Goal: Task Accomplishment & Management: Manage account settings

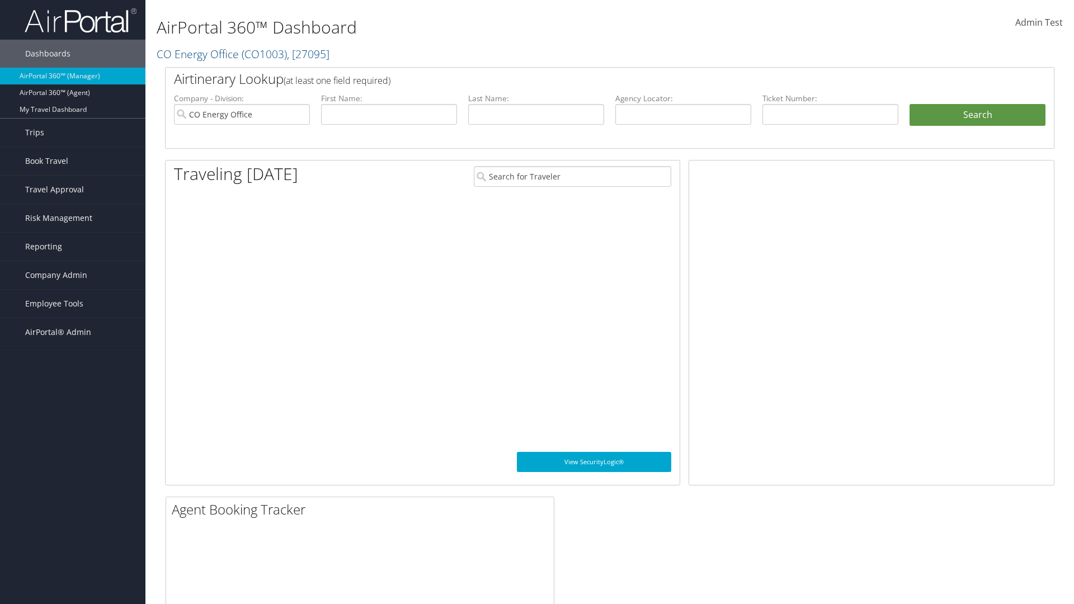
click at [73, 275] on span "Company Admin" at bounding box center [56, 275] width 62 height 28
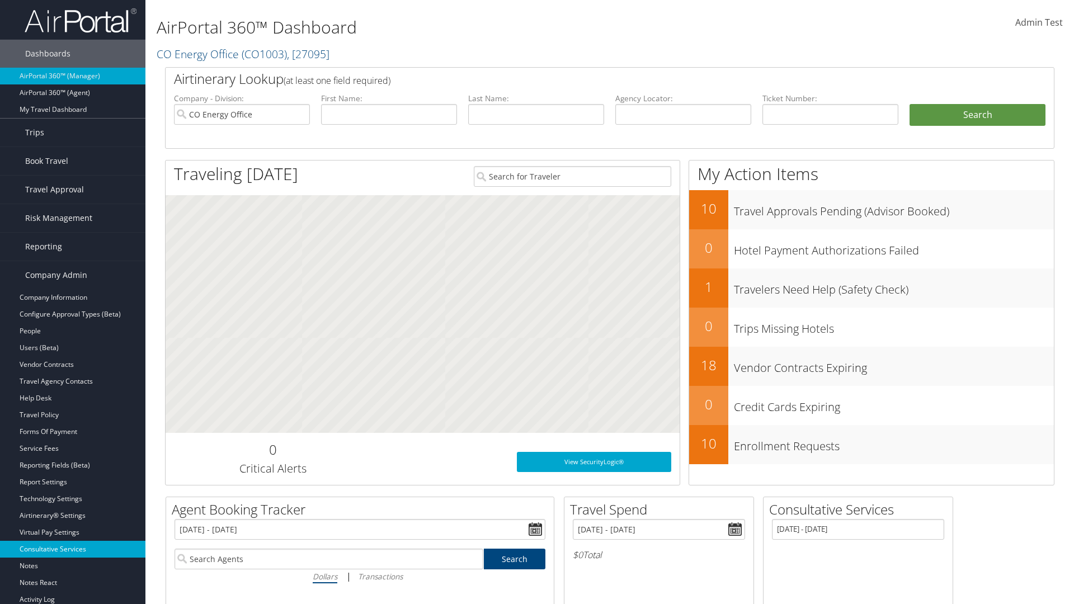
click at [73, 549] on link "Consultative Services" at bounding box center [72, 549] width 145 height 17
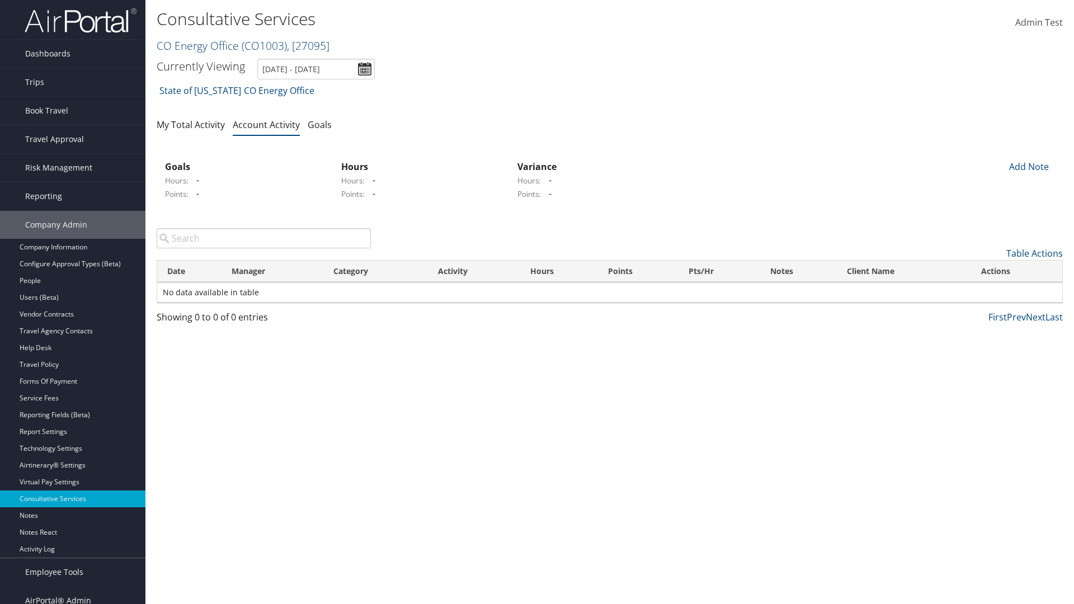
click at [197, 45] on link "CO Energy Office ( CO1003 ) , [ 27095 ]" at bounding box center [243, 45] width 173 height 15
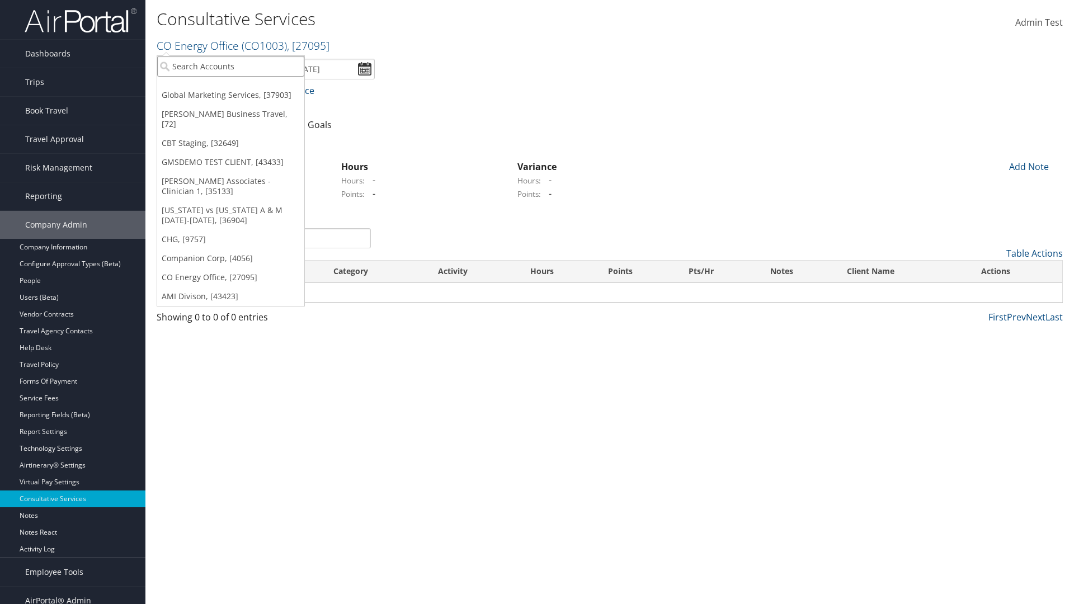
click at [230, 66] on input "search" at bounding box center [230, 66] width 147 height 21
type input "CBTSTG"
click at [230, 87] on div "CBT Staging (CBTSTG), [32649]" at bounding box center [230, 87] width 159 height 10
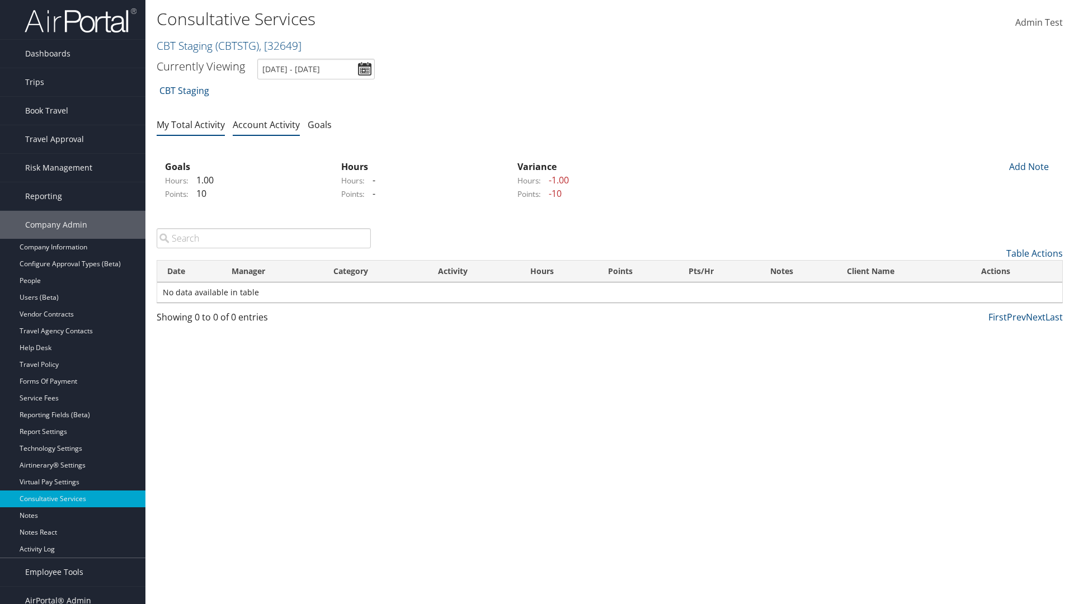
click at [191, 124] on link "My Total Activity" at bounding box center [191, 125] width 68 height 12
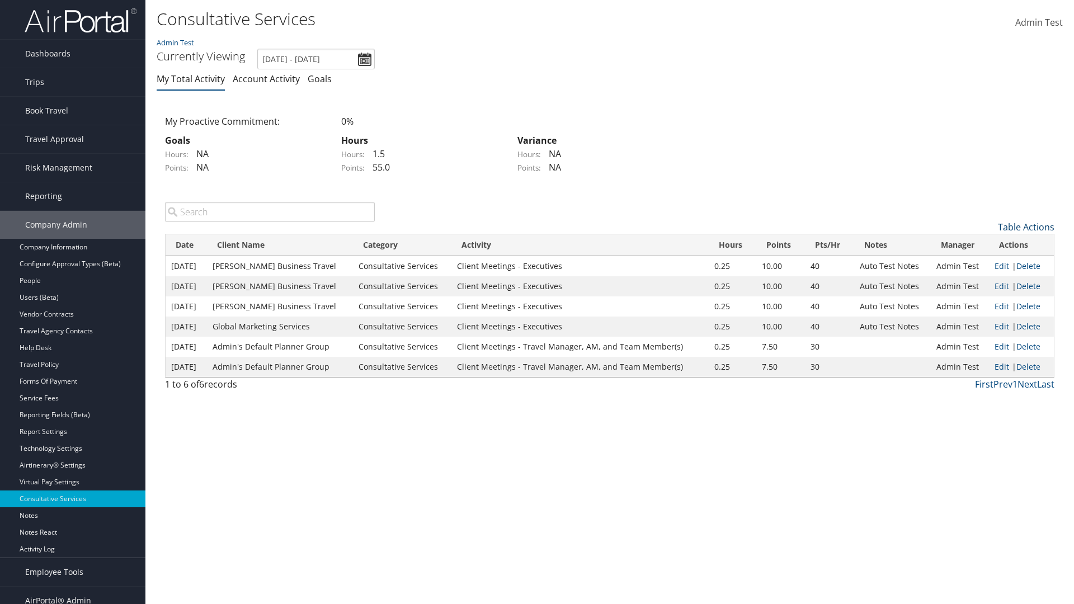
click at [1026, 227] on link "Table Actions" at bounding box center [1026, 227] width 56 height 12
click at [980, 244] on link "New Record" at bounding box center [980, 244] width 147 height 19
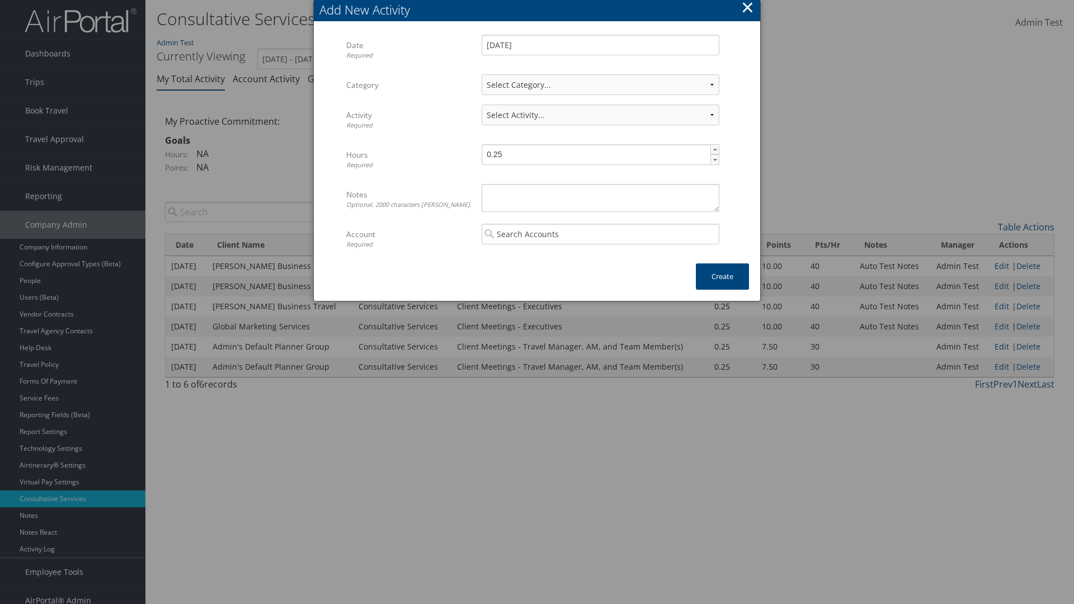
select select "1"
click at [600, 197] on textarea "Notes Optional. 2000 characters max." at bounding box center [601, 198] width 238 height 28
type textarea "Au"
select select "227-1"
type textarea "Automation notes for activity"
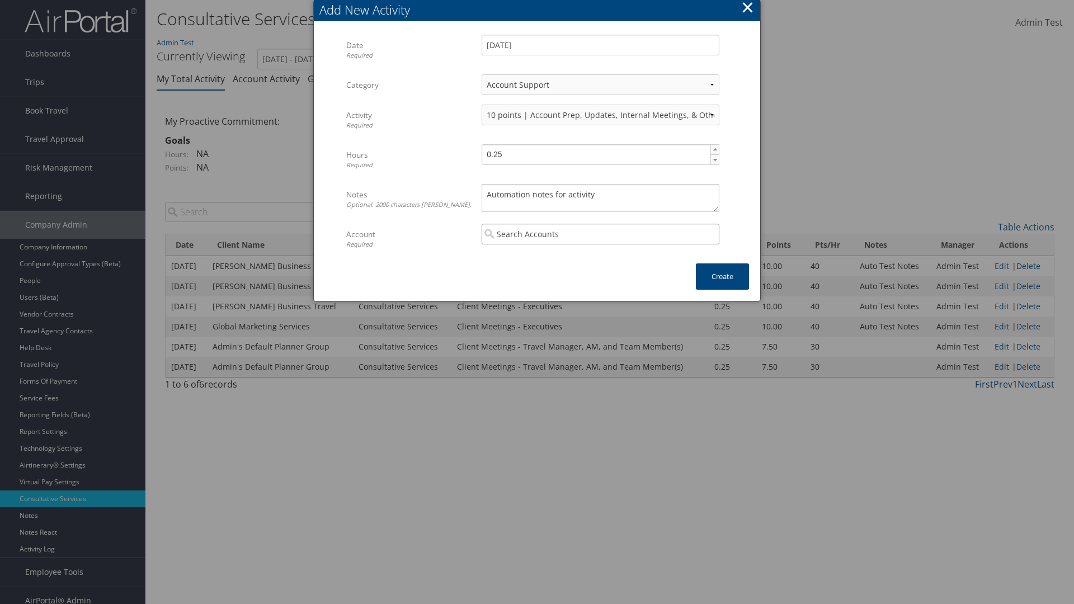
click at [600, 234] on input "search" at bounding box center [601, 234] width 238 height 21
click at [600, 255] on div "CBT Staging (CBTSTG)" at bounding box center [600, 254] width 233 height 11
type input "CBT Staging"
click at [722, 276] on button "Create" at bounding box center [722, 276] width 53 height 26
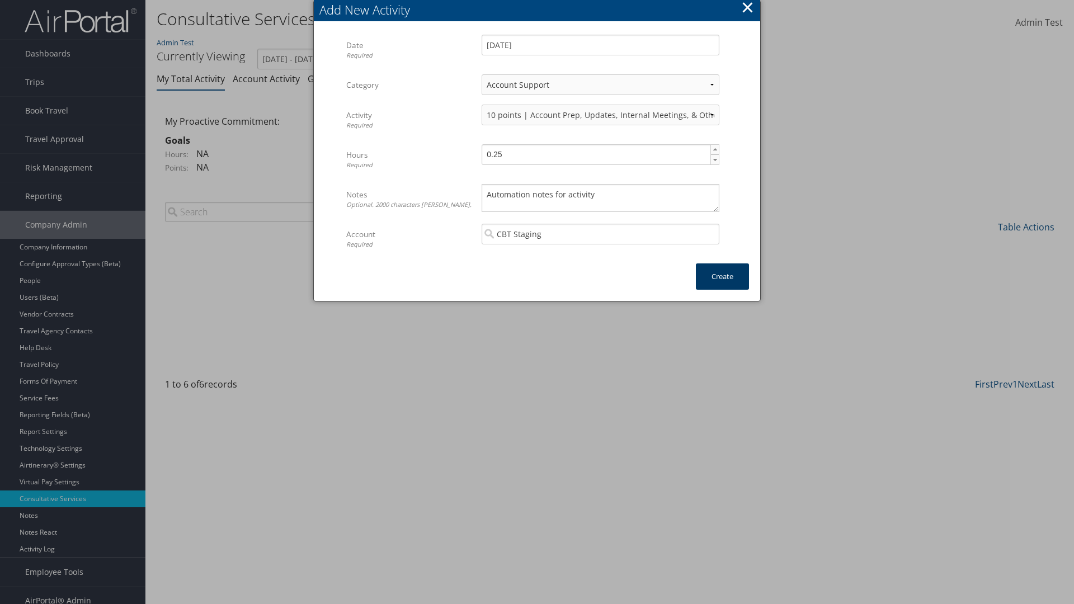
scroll to position [11, 0]
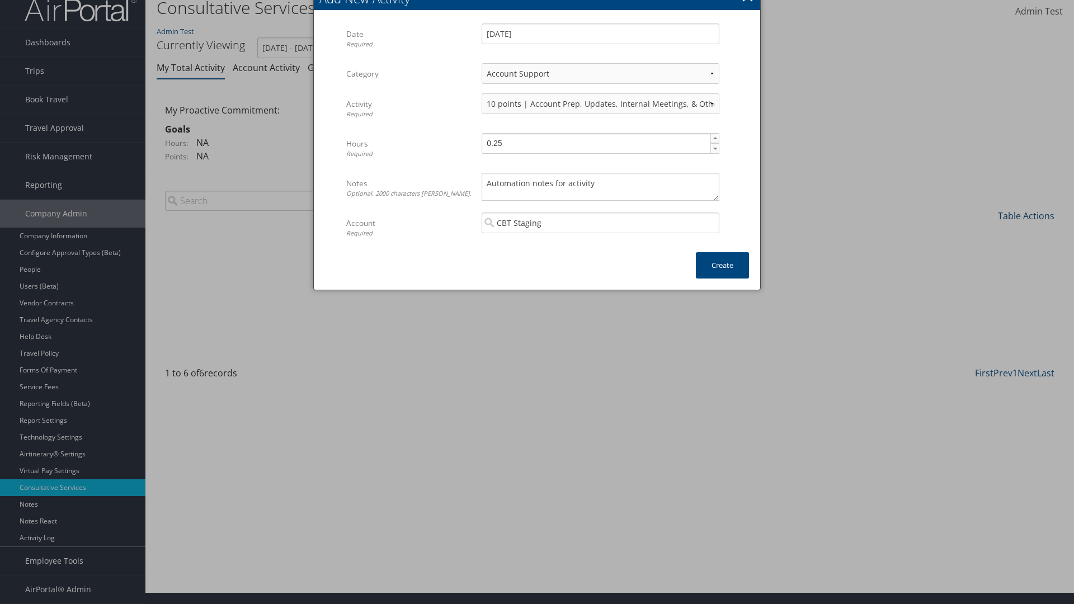
click at [1026, 215] on link "Table Actions" at bounding box center [1026, 216] width 56 height 12
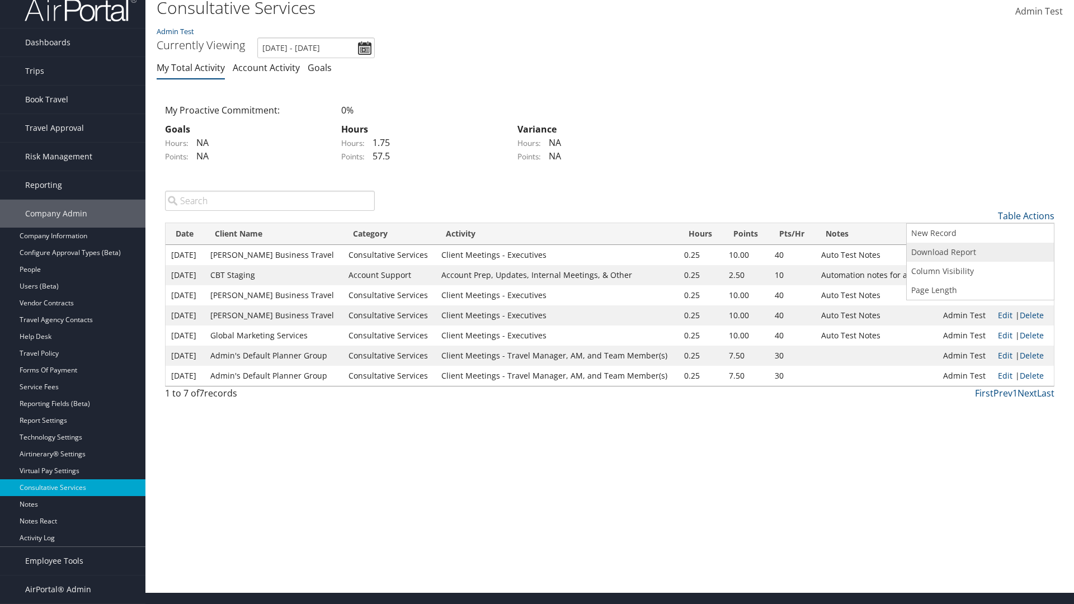
click at [980, 252] on link "Download Report" at bounding box center [980, 252] width 147 height 19
click at [1026, 215] on link "Table Actions" at bounding box center [1026, 216] width 56 height 12
click at [980, 271] on link "Column Visibility" at bounding box center [980, 271] width 147 height 19
click at [980, 234] on link "Date" at bounding box center [980, 234] width 147 height 19
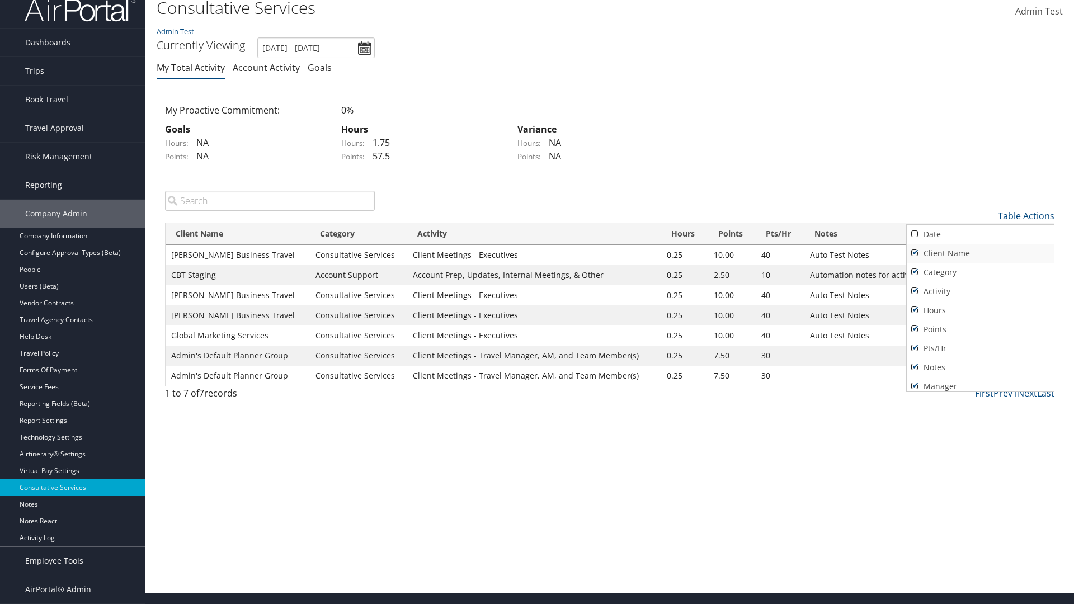
click at [980, 253] on link "Client Name" at bounding box center [980, 253] width 147 height 19
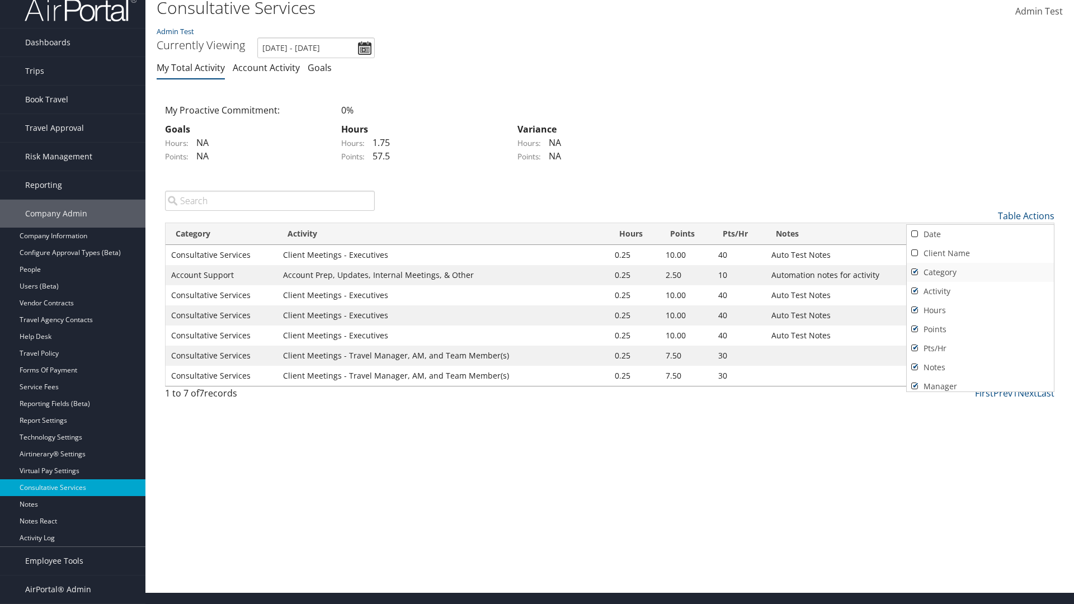
click at [980, 272] on link "Category" at bounding box center [980, 272] width 147 height 19
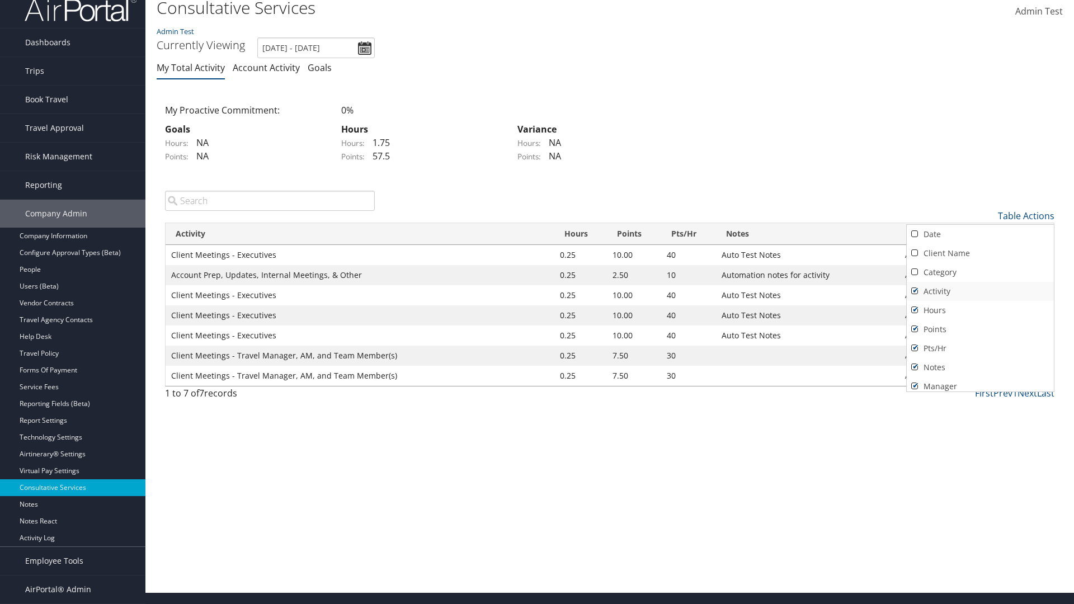
click at [980, 291] on link "Activity" at bounding box center [980, 291] width 147 height 19
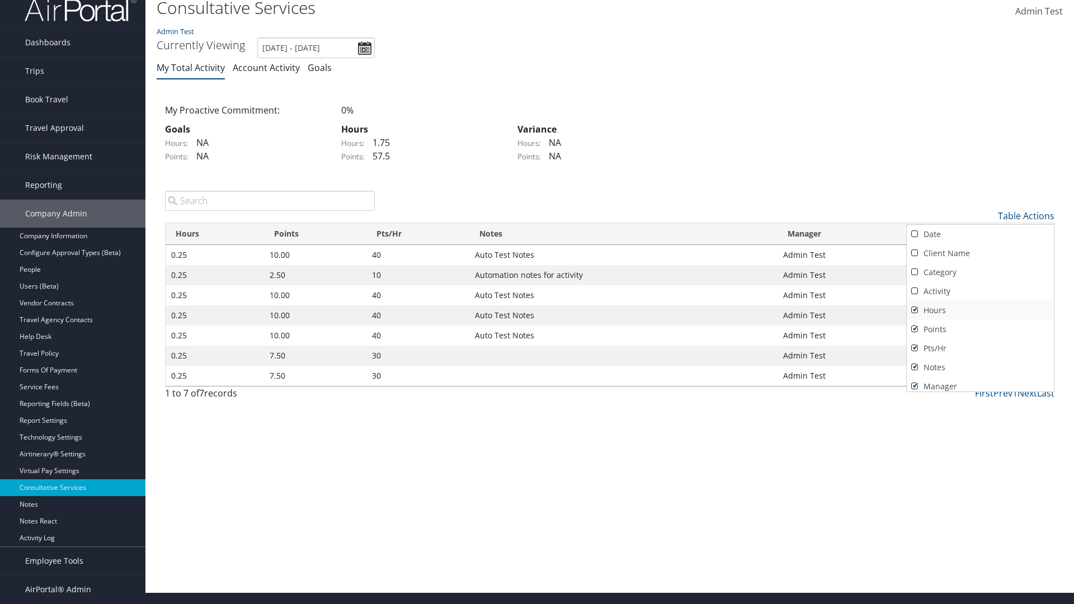
click at [980, 310] on link "Hours" at bounding box center [980, 310] width 147 height 19
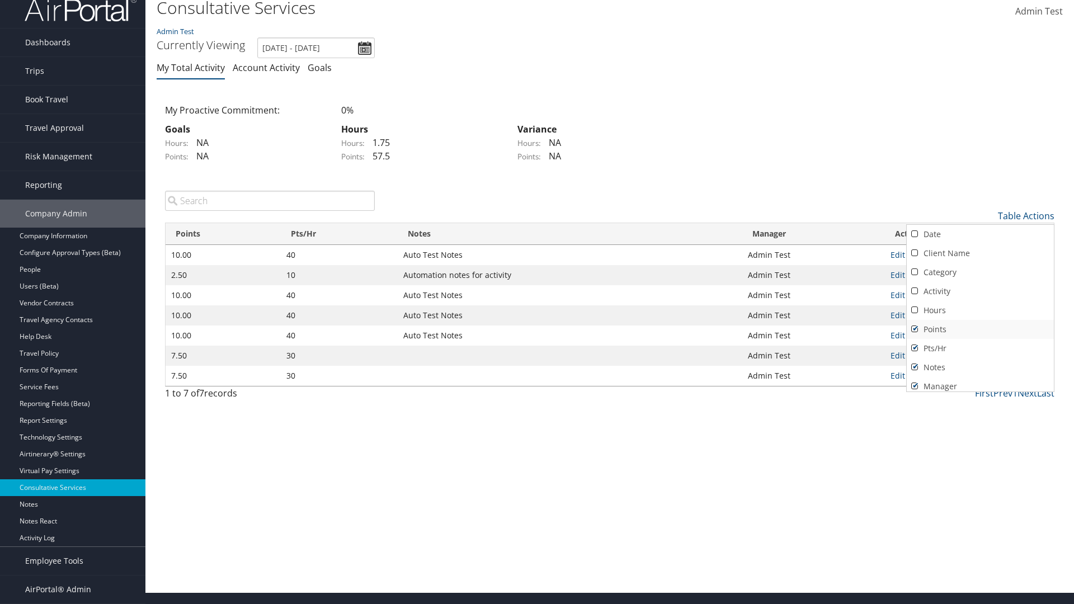
click at [980, 329] on link "Points" at bounding box center [980, 329] width 147 height 19
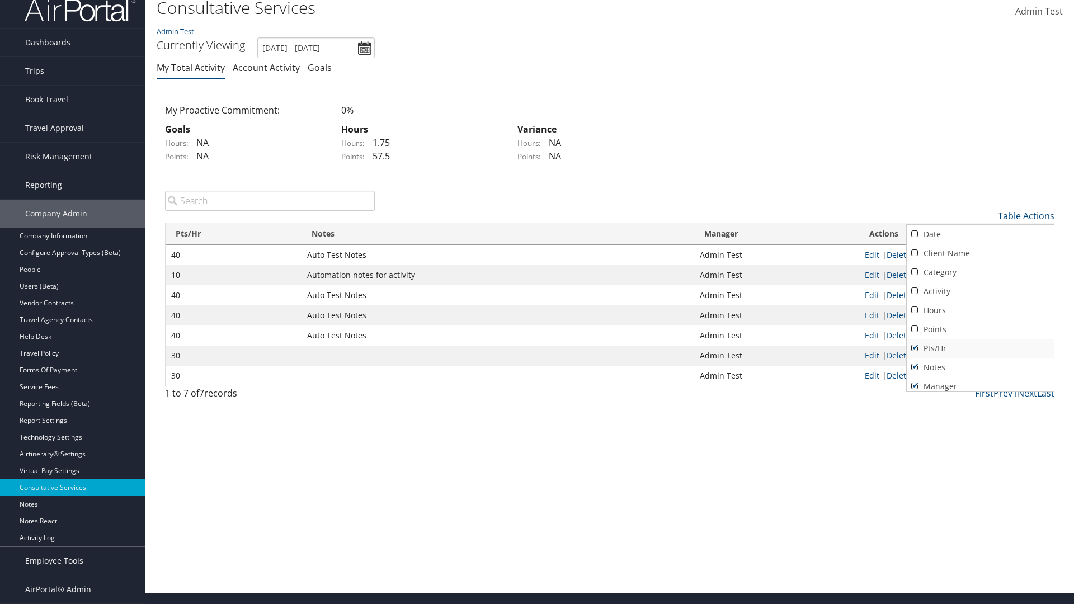
click at [980, 348] on link "Pts/Hr" at bounding box center [980, 348] width 147 height 19
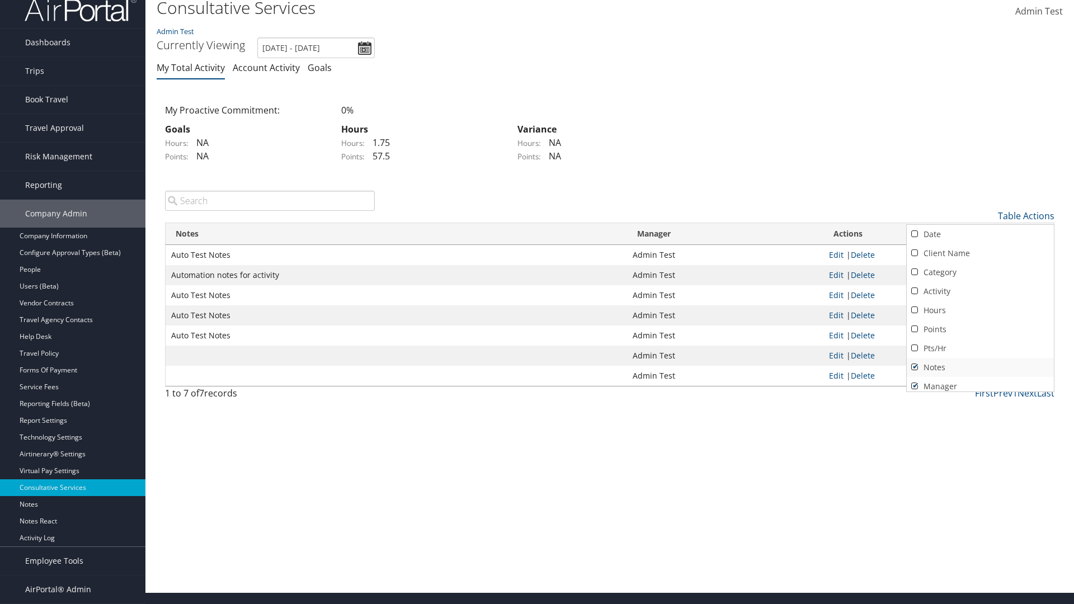
click at [980, 367] on link "Notes" at bounding box center [980, 367] width 147 height 19
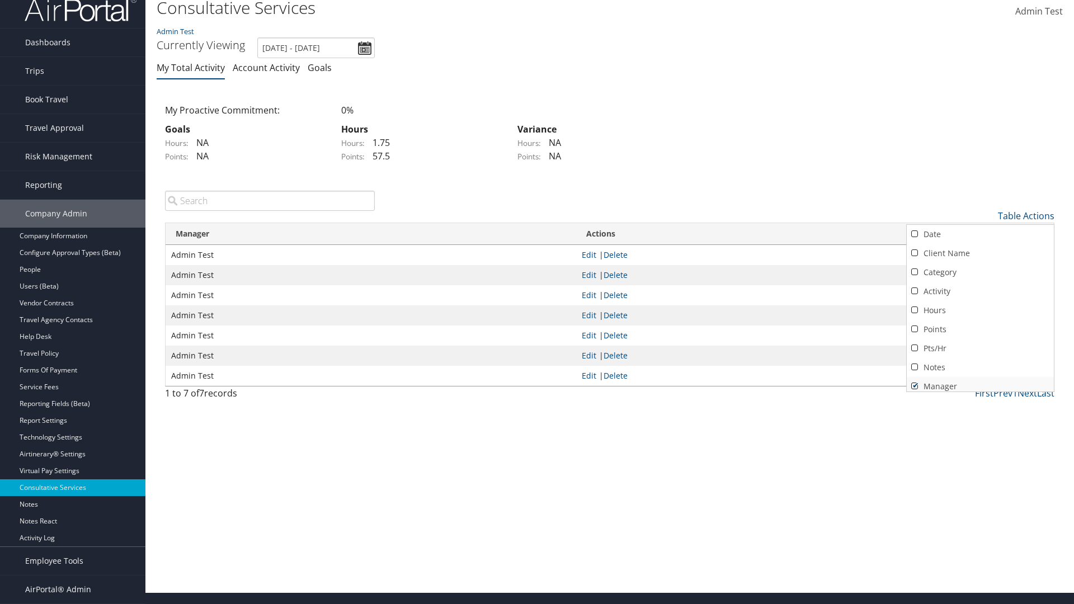
scroll to position [4, 0]
click at [980, 382] on link "Manager" at bounding box center [980, 382] width 147 height 19
click at [537, 302] on div at bounding box center [537, 302] width 1074 height 604
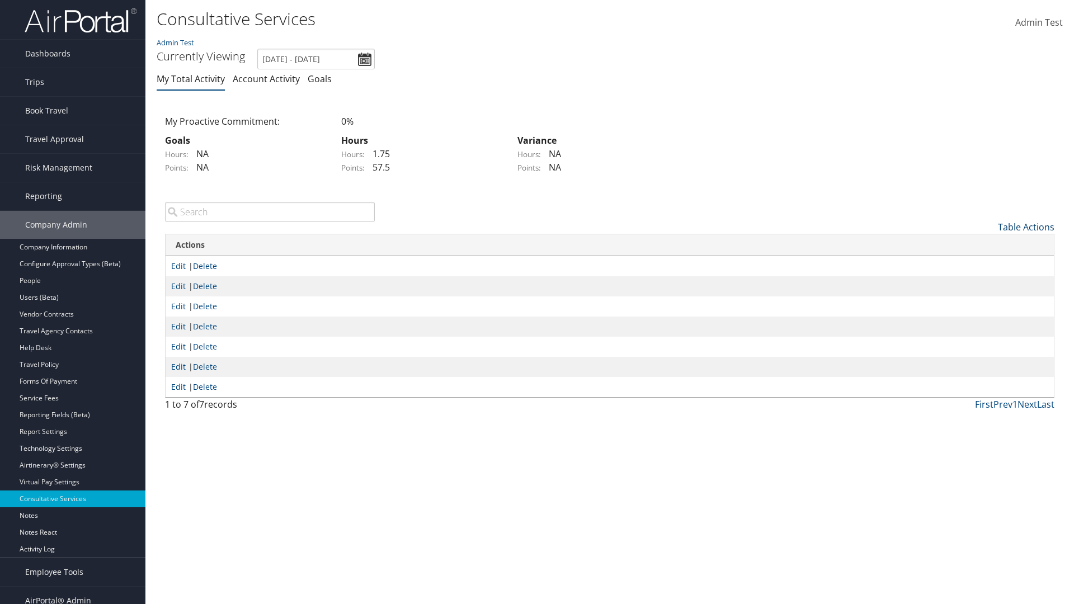
click at [1026, 221] on link "Table Actions" at bounding box center [1026, 227] width 56 height 12
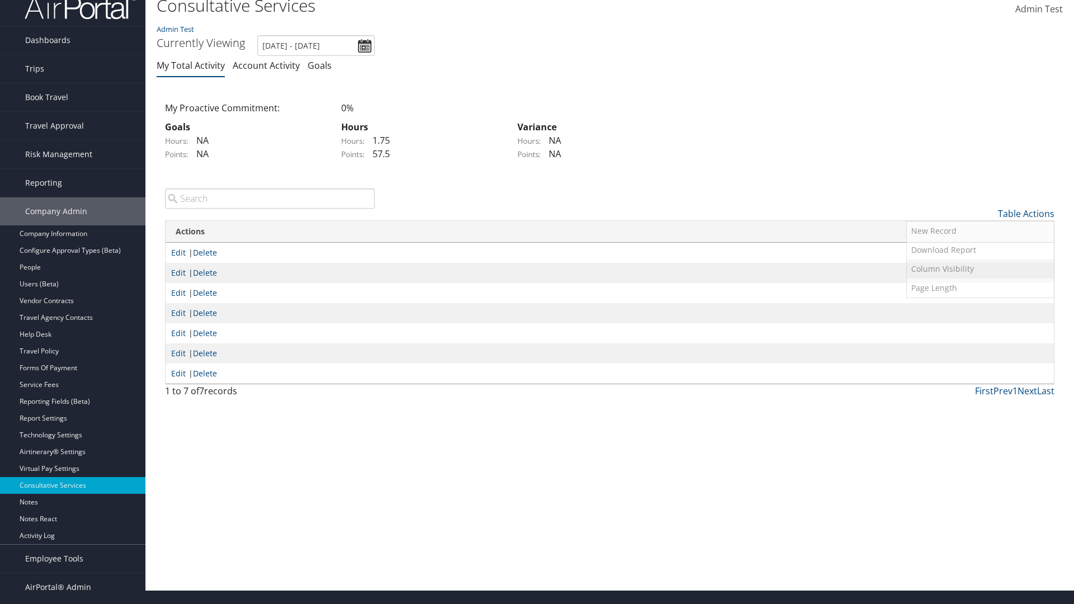
click at [980, 269] on link "Column Visibility" at bounding box center [980, 269] width 147 height 19
click at [980, 232] on link "Date" at bounding box center [980, 232] width 147 height 19
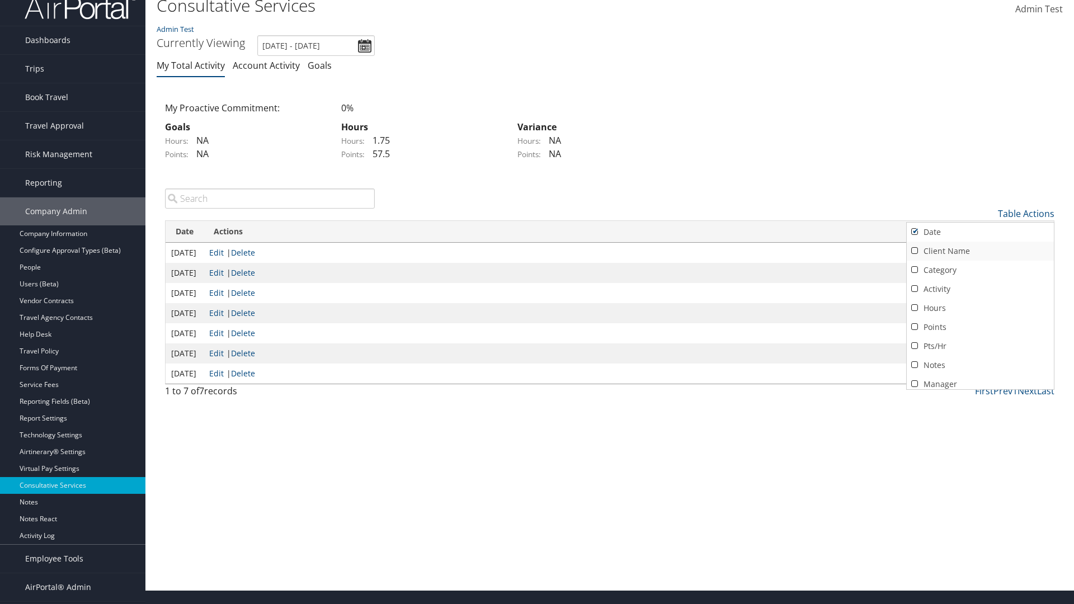
click at [980, 251] on link "Client Name" at bounding box center [980, 251] width 147 height 19
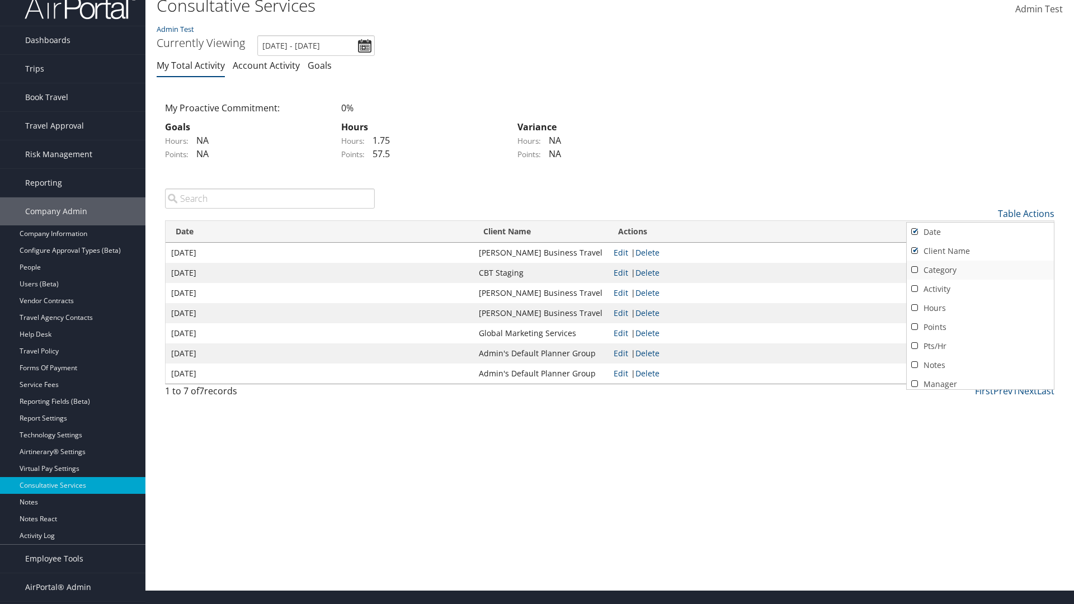
click at [980, 270] on link "Category" at bounding box center [980, 270] width 147 height 19
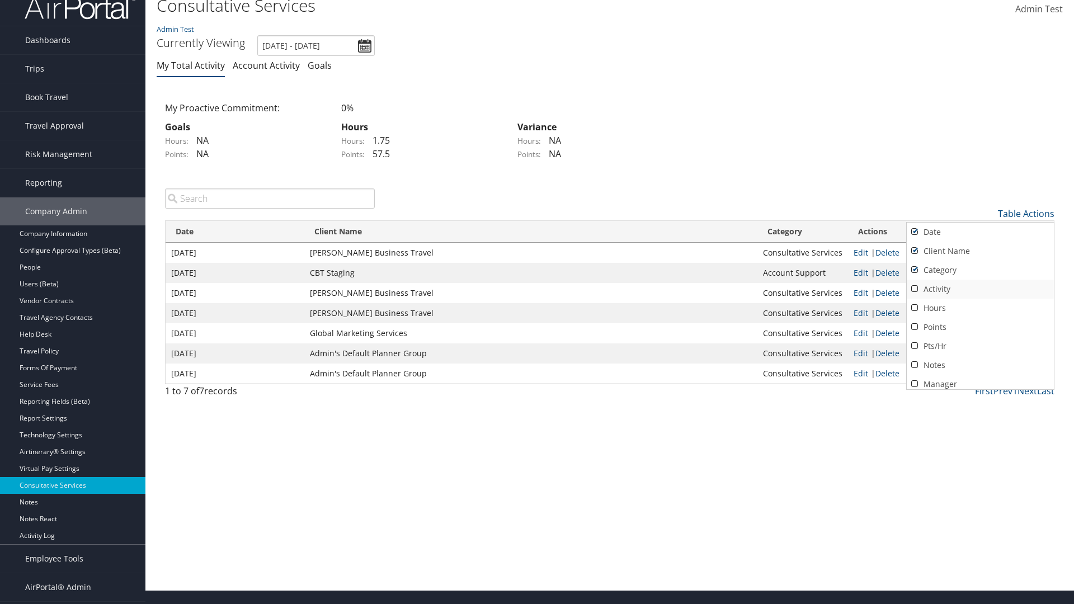
click at [980, 289] on link "Activity" at bounding box center [980, 289] width 147 height 19
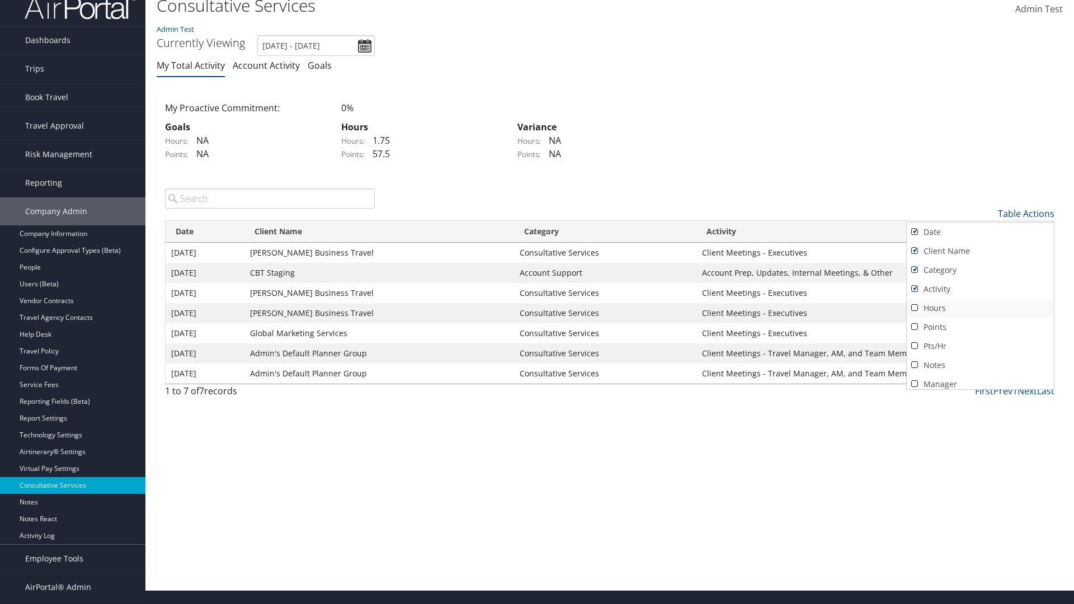
click at [980, 308] on link "Hours" at bounding box center [980, 308] width 147 height 19
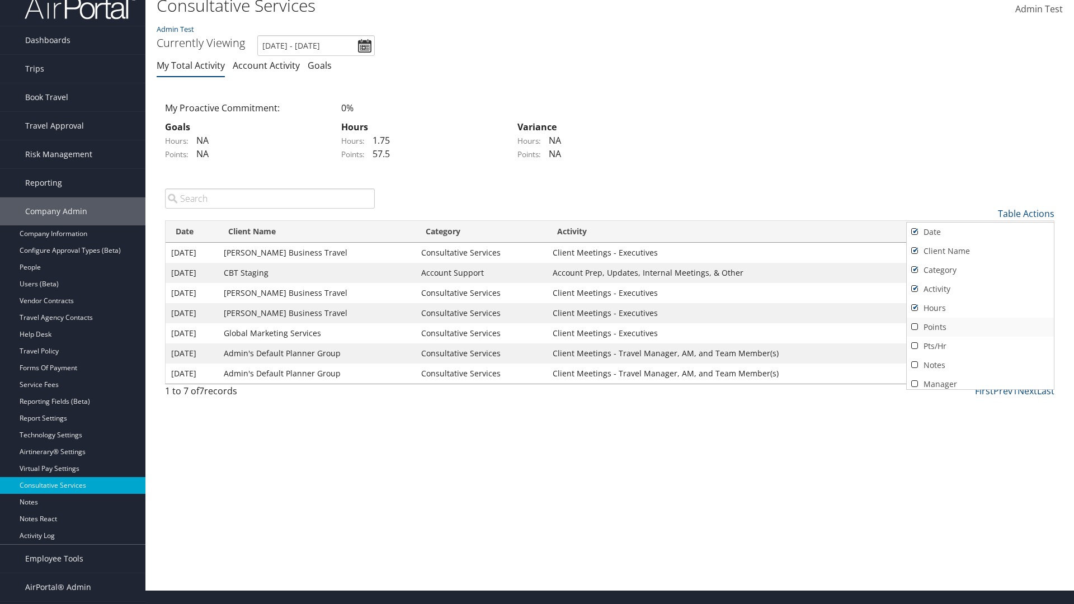
click at [980, 327] on link "Points" at bounding box center [980, 327] width 147 height 19
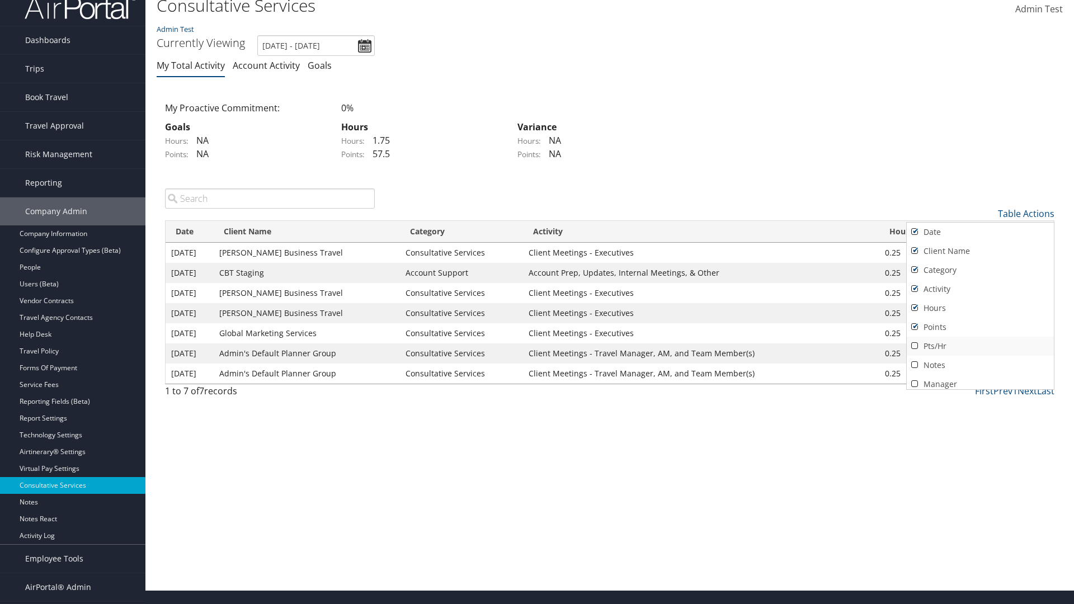
click at [980, 346] on link "Pts/Hr" at bounding box center [980, 346] width 147 height 19
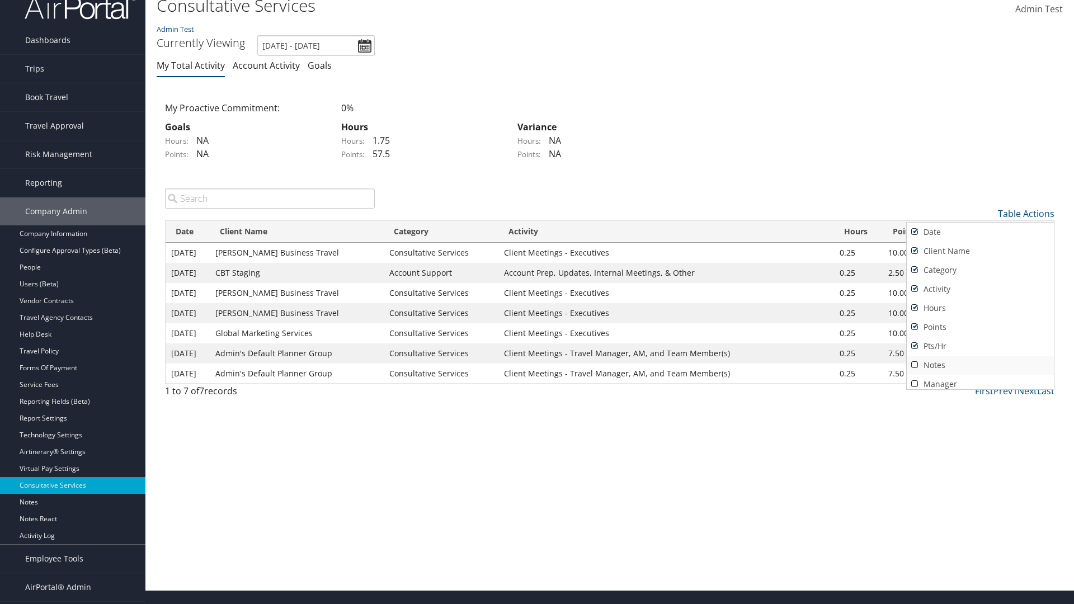
click at [980, 365] on link "Notes" at bounding box center [980, 365] width 147 height 19
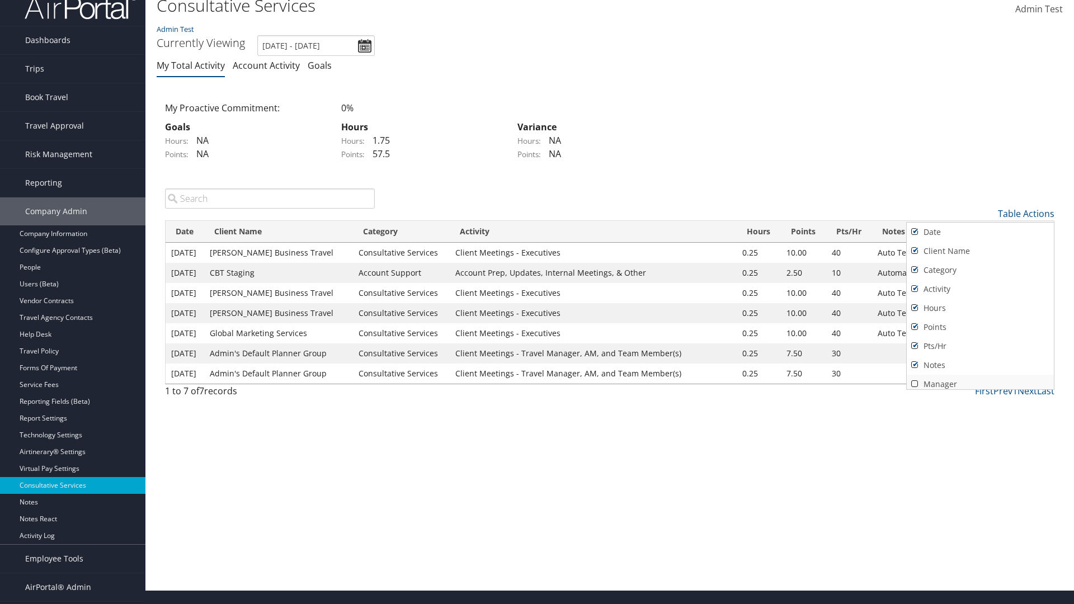
scroll to position [4, 0]
click at [980, 379] on link "Manager" at bounding box center [980, 379] width 147 height 19
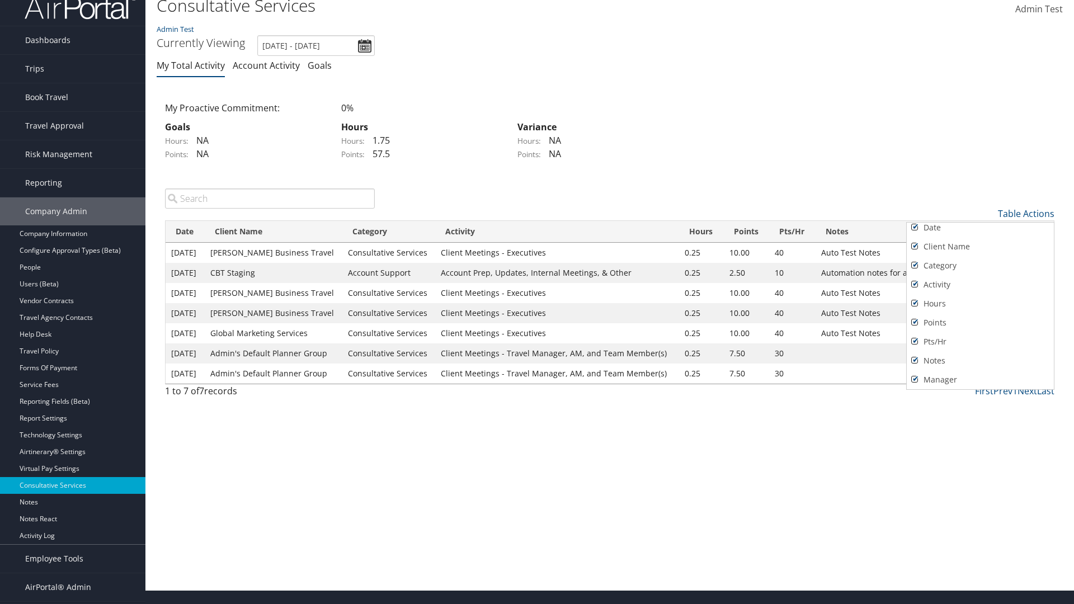
click at [537, 302] on div at bounding box center [537, 302] width 1074 height 604
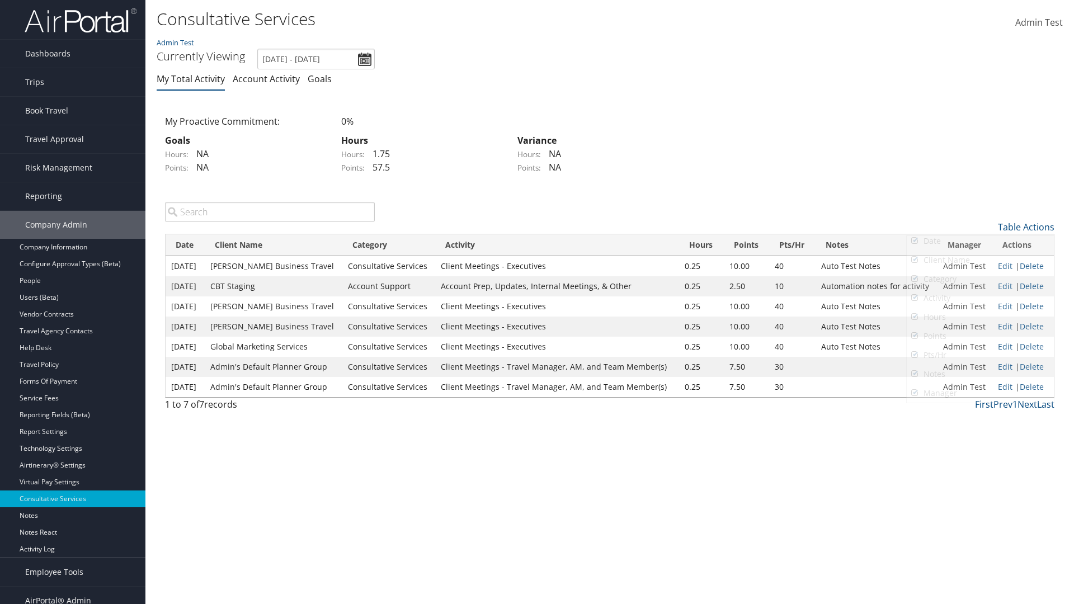
scroll to position [13, 0]
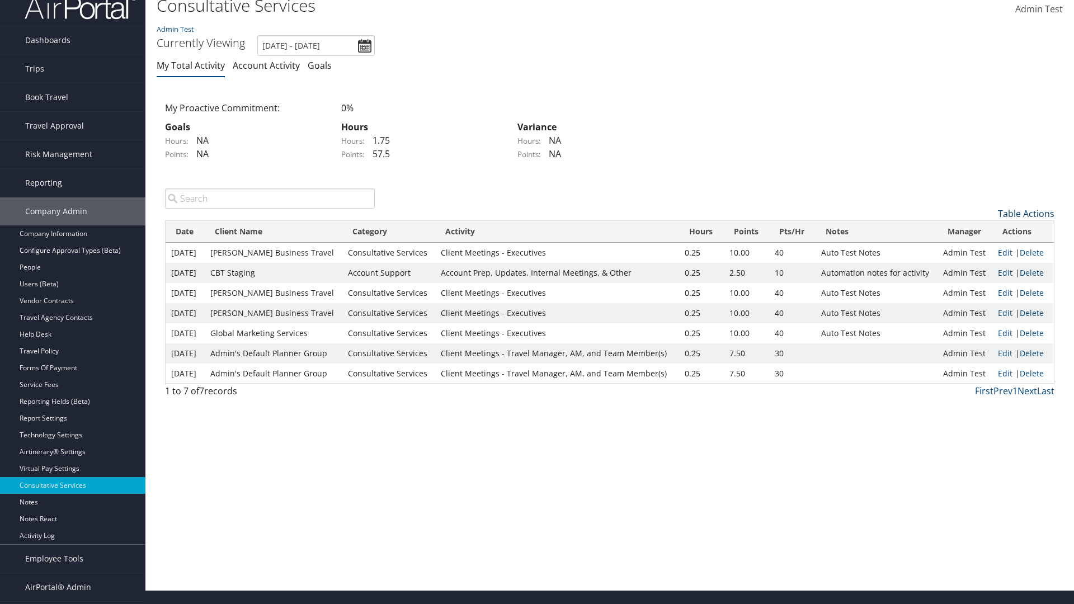
click at [1026, 213] on link "Table Actions" at bounding box center [1026, 214] width 56 height 12
click at [980, 288] on link "Page Length" at bounding box center [980, 288] width 147 height 19
click at [980, 270] on link "50" at bounding box center [980, 270] width 147 height 19
click at [1026, 213] on link "Table Actions" at bounding box center [1026, 214] width 56 height 12
click at [980, 289] on link "100" at bounding box center [980, 289] width 147 height 19
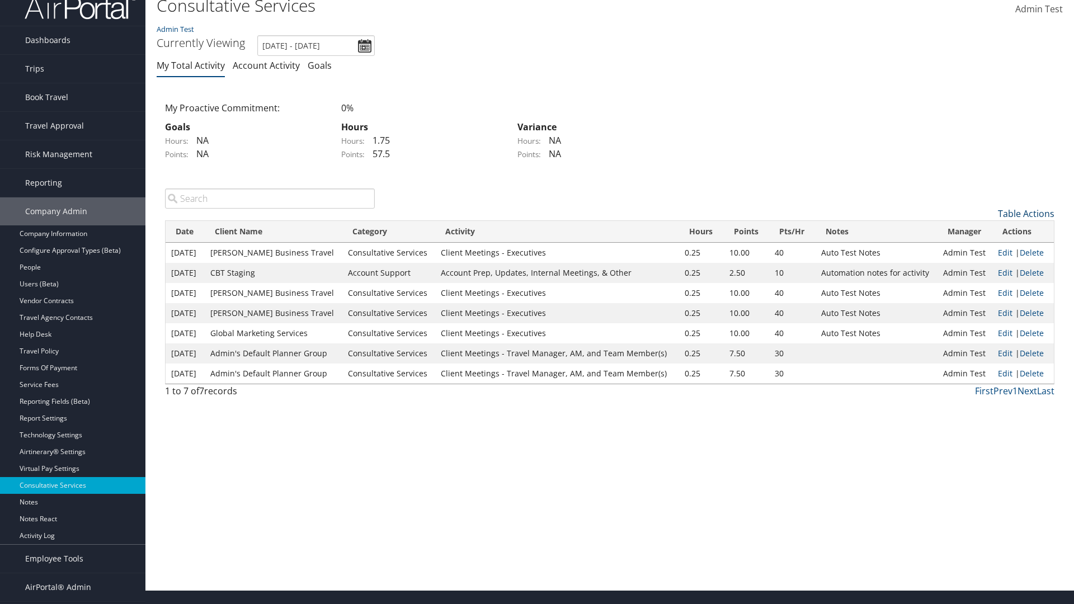
click at [1026, 213] on link "Table Actions" at bounding box center [1026, 214] width 56 height 12
click at [980, 288] on link "Page Length" at bounding box center [980, 288] width 147 height 19
click at [980, 232] on link "10" at bounding box center [980, 232] width 147 height 19
click at [1026, 213] on link "Table Actions" at bounding box center [1026, 214] width 56 height 12
click at [980, 288] on link "Page Length" at bounding box center [980, 288] width 147 height 19
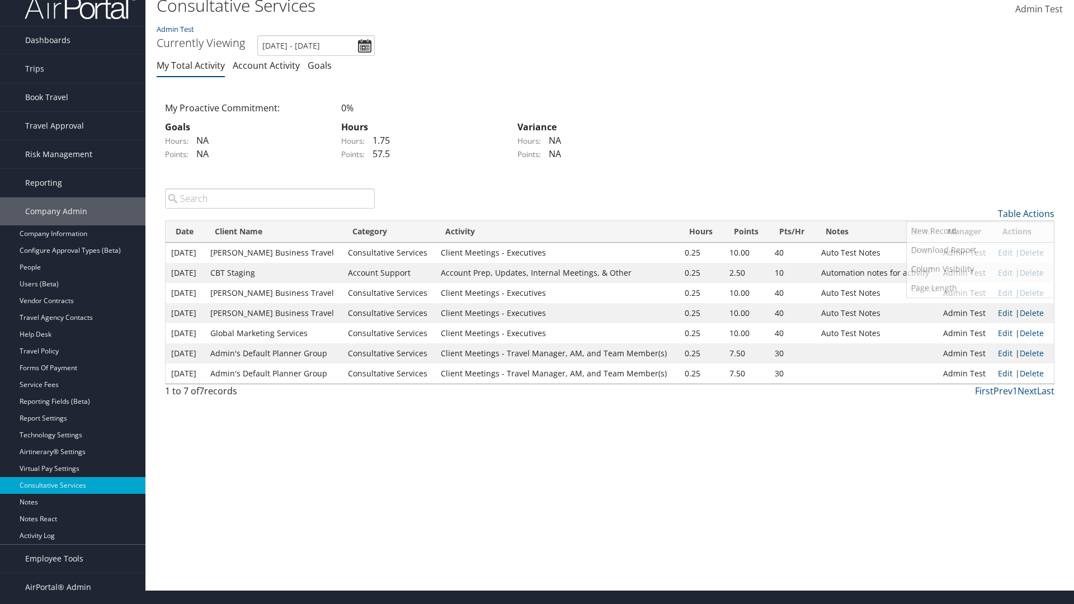
click at [980, 251] on link "25" at bounding box center [980, 251] width 147 height 19
click at [1032, 272] on link "Delete" at bounding box center [1032, 272] width 24 height 11
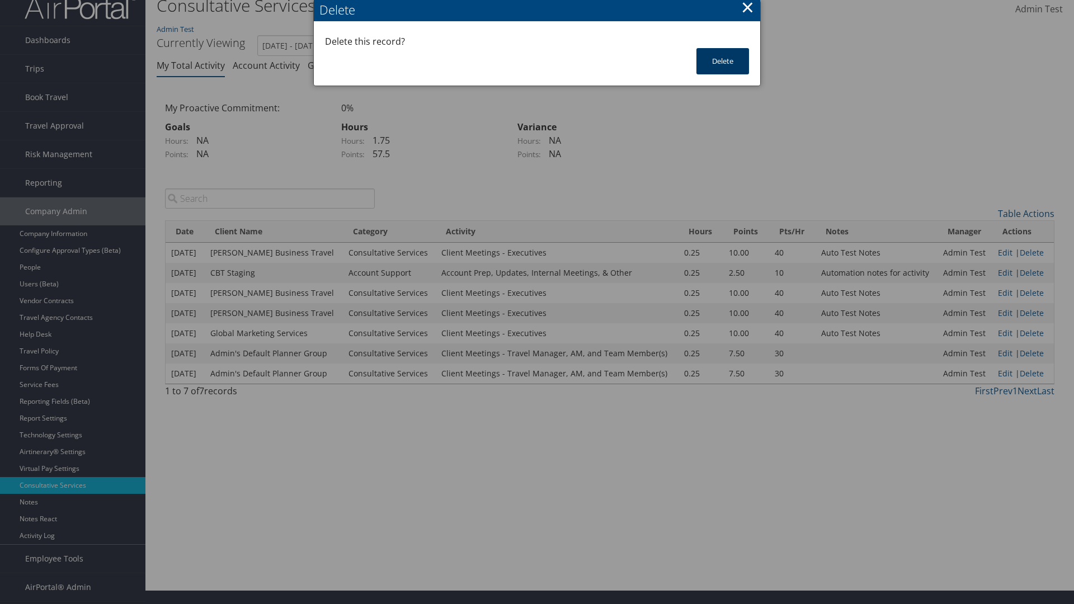
click at [723, 61] on button "Delete" at bounding box center [722, 61] width 53 height 26
